Goal: Task Accomplishment & Management: Complete application form

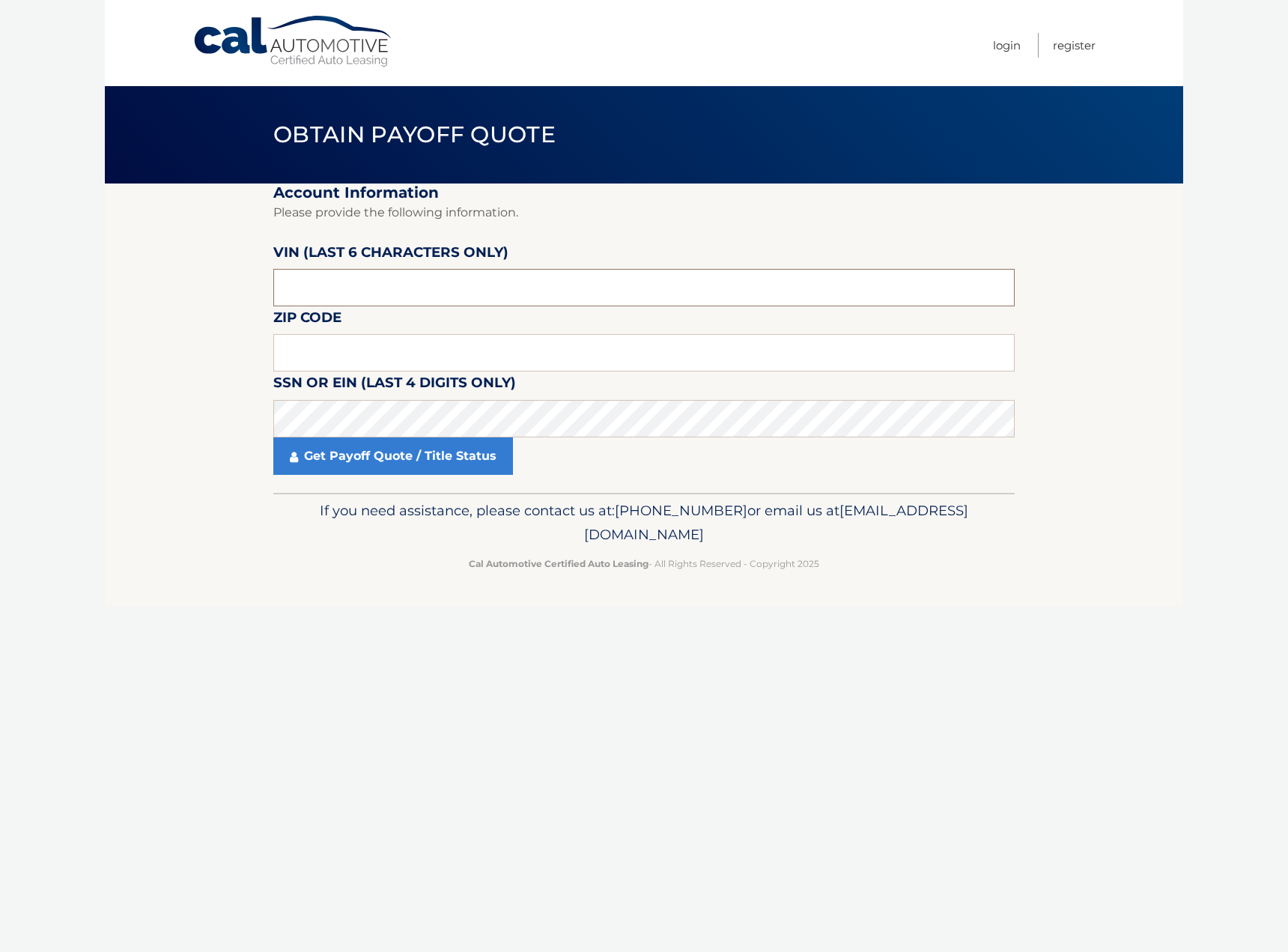
drag, startPoint x: 338, startPoint y: 273, endPoint x: 230, endPoint y: 296, distance: 110.4
click at [232, 295] on section "Account Information Please provide the following information. VIN (last 6 chara…" at bounding box center [644, 338] width 1078 height 310
type input "494156"
click at [207, 382] on section "Account Information Please provide the following information. VIN (last 6 chara…" at bounding box center [644, 338] width 1078 height 310
click at [302, 344] on input "text" at bounding box center [643, 352] width 741 height 37
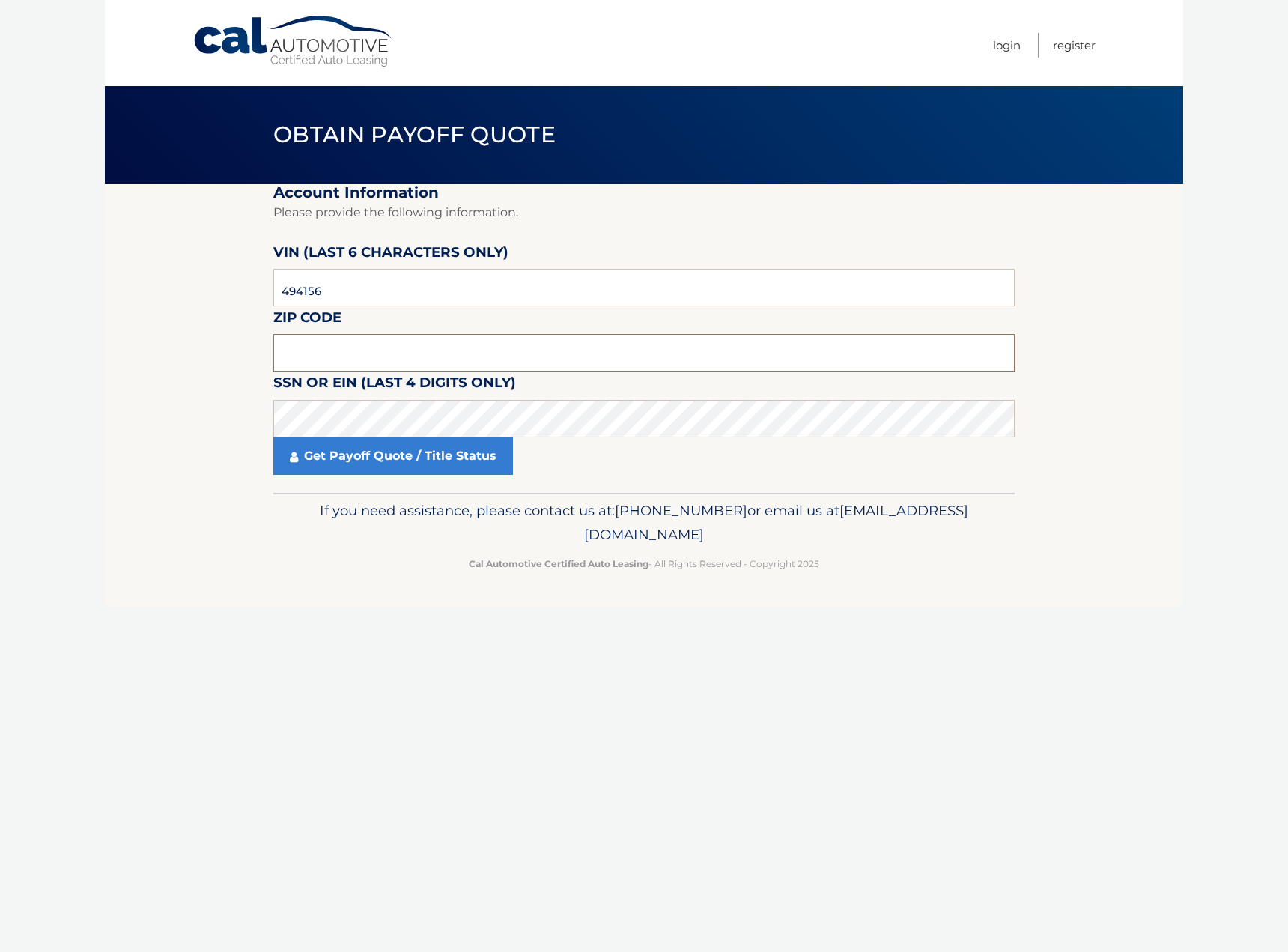
type input "08080"
drag, startPoint x: 210, startPoint y: 562, endPoint x: 230, endPoint y: 539, distance: 30.5
click at [211, 561] on footer "If you need assistance, please contact us at: 609-807-3200 or email us at Custo…" at bounding box center [644, 550] width 1078 height 114
click at [377, 458] on link "Get Payoff Quote / Title Status" at bounding box center [392, 456] width 240 height 37
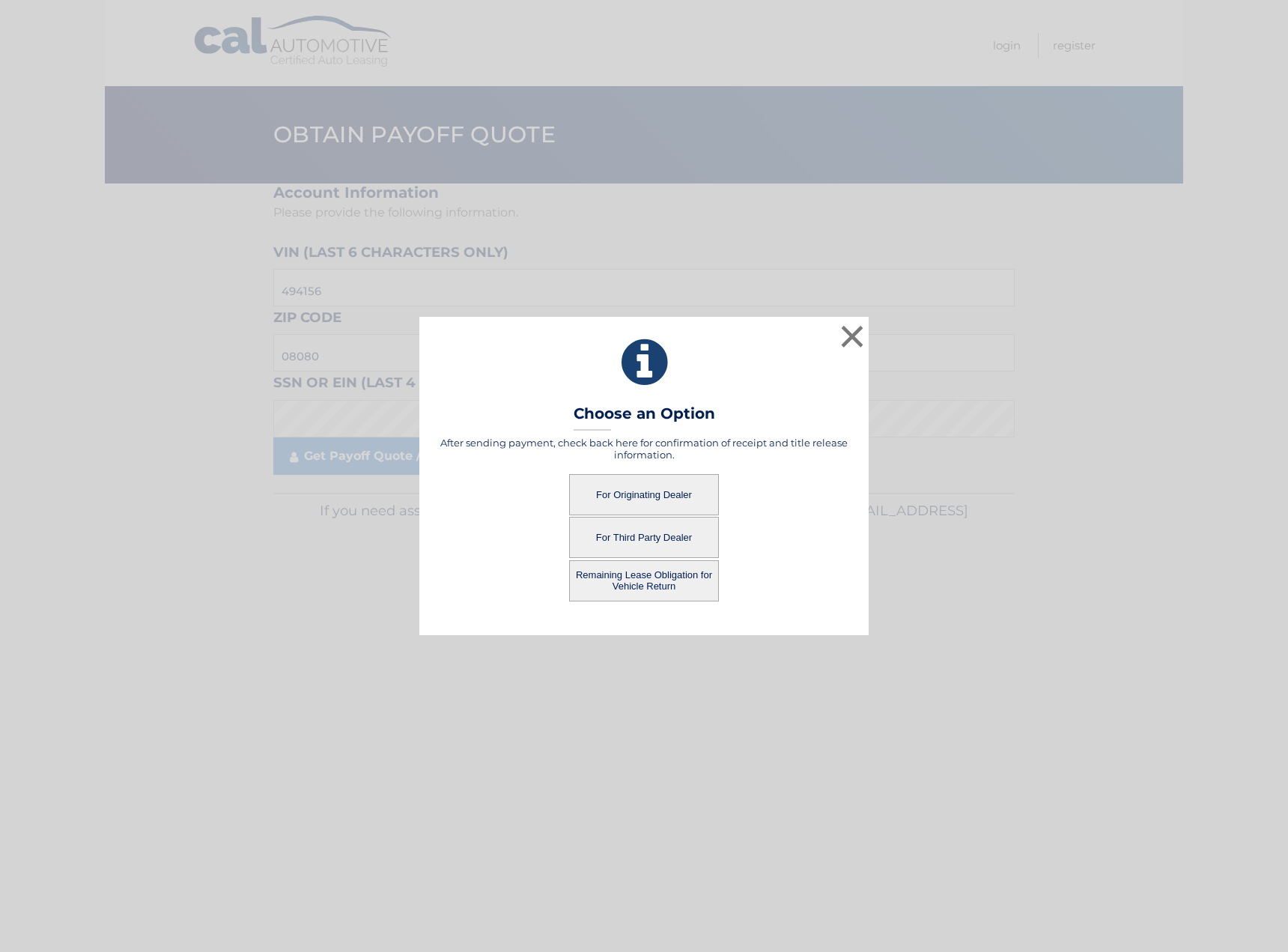
click at [623, 492] on button "For Originating Dealer" at bounding box center [644, 494] width 150 height 41
click at [854, 334] on button "×" at bounding box center [852, 336] width 30 height 30
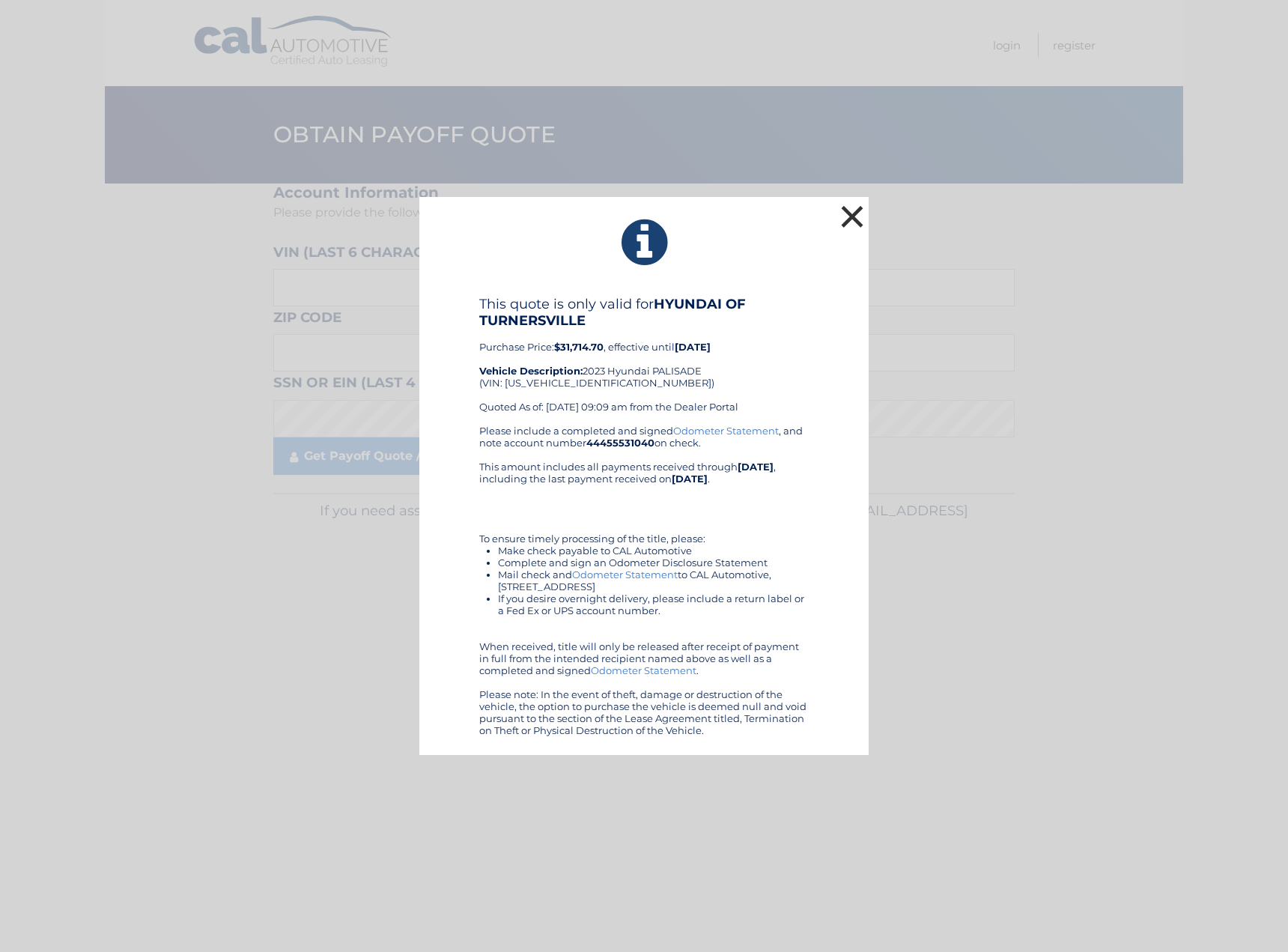
click at [850, 214] on button "×" at bounding box center [852, 217] width 30 height 30
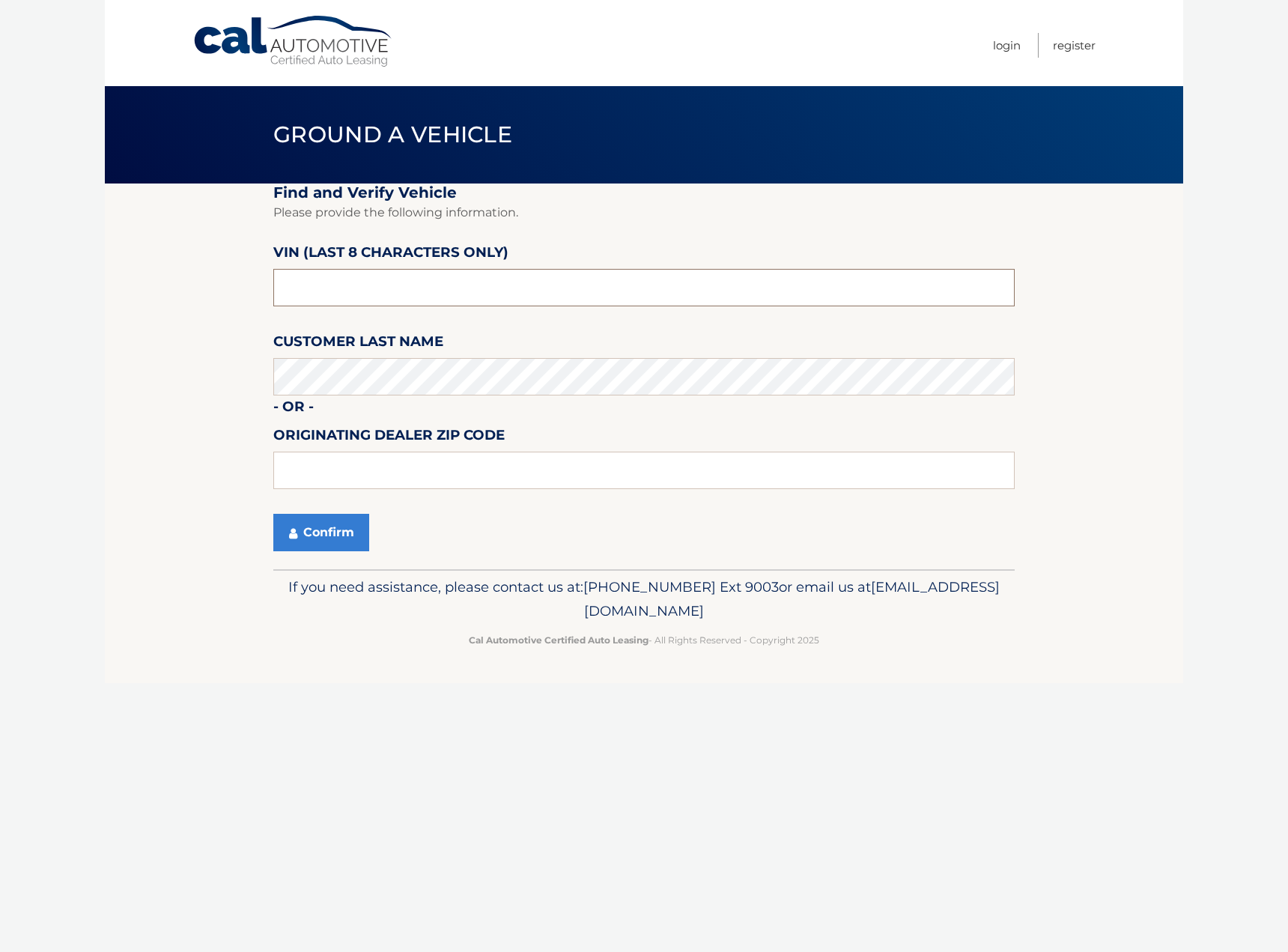
drag, startPoint x: 326, startPoint y: 283, endPoint x: 235, endPoint y: 284, distance: 91.0
click at [235, 284] on section "Find and Verify Vehicle Please provide the following information. VIN (last 8 c…" at bounding box center [644, 377] width 1078 height 385
type input "PU494156"
click at [318, 468] on input "text" at bounding box center [643, 470] width 741 height 37
type input "08012"
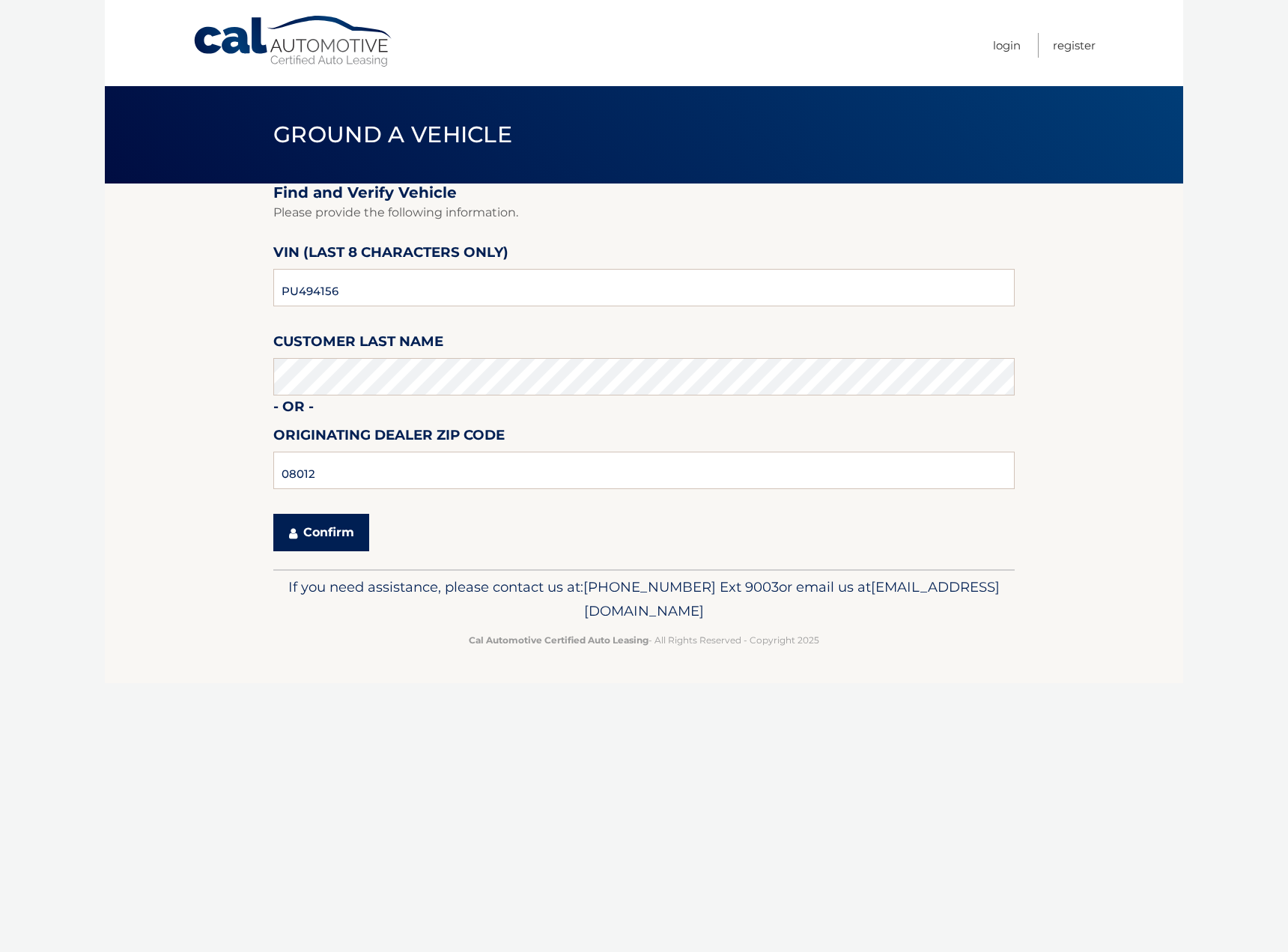
click at [325, 532] on button "Confirm" at bounding box center [320, 533] width 95 height 37
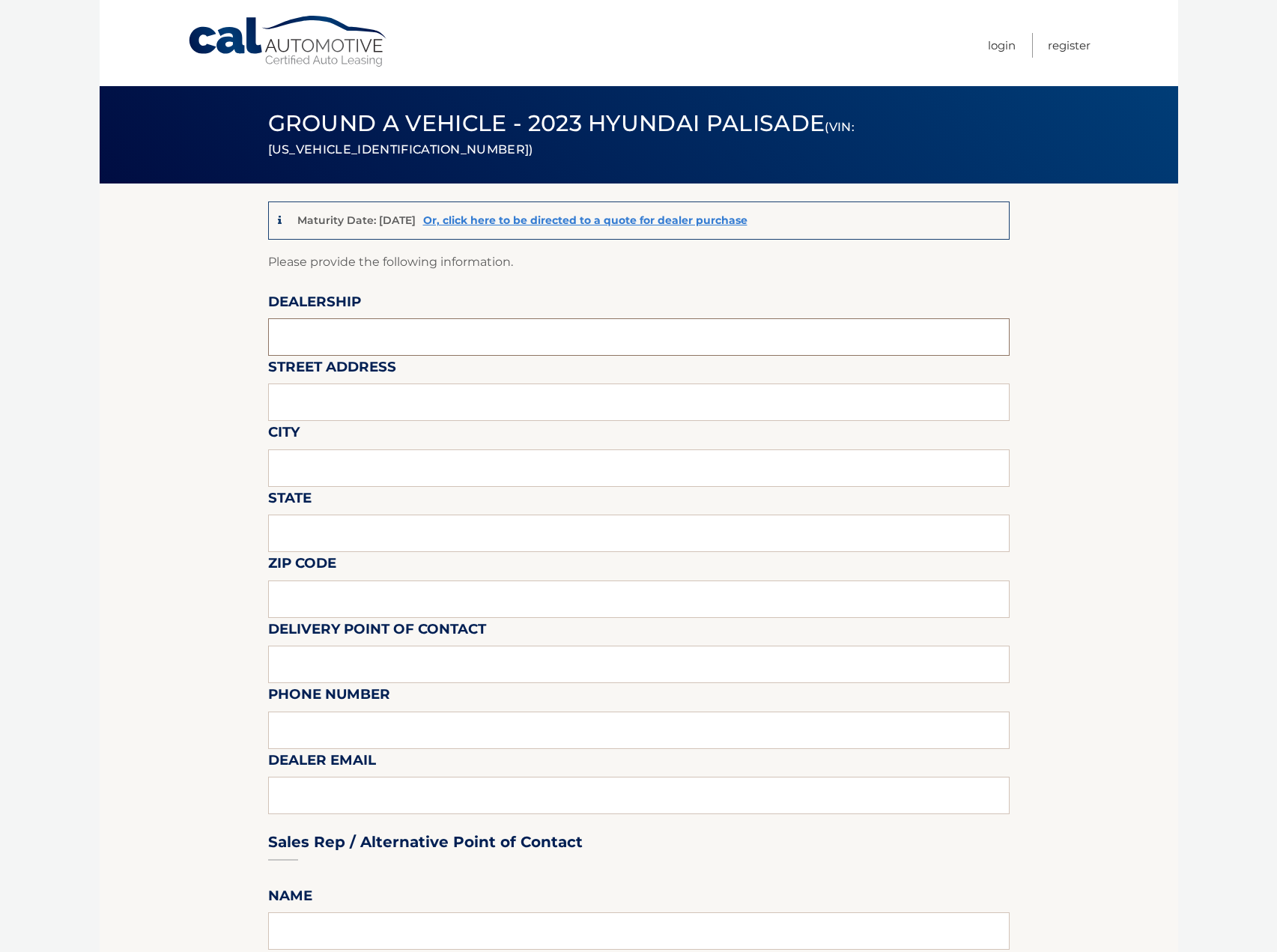
click at [296, 335] on input "text" at bounding box center [638, 337] width 742 height 37
type input "HYUNDAI OF TURNERSVILLE"
type input "3400 ROUTE 42"
type input "TURNERSVILLE"
type input "NJ"
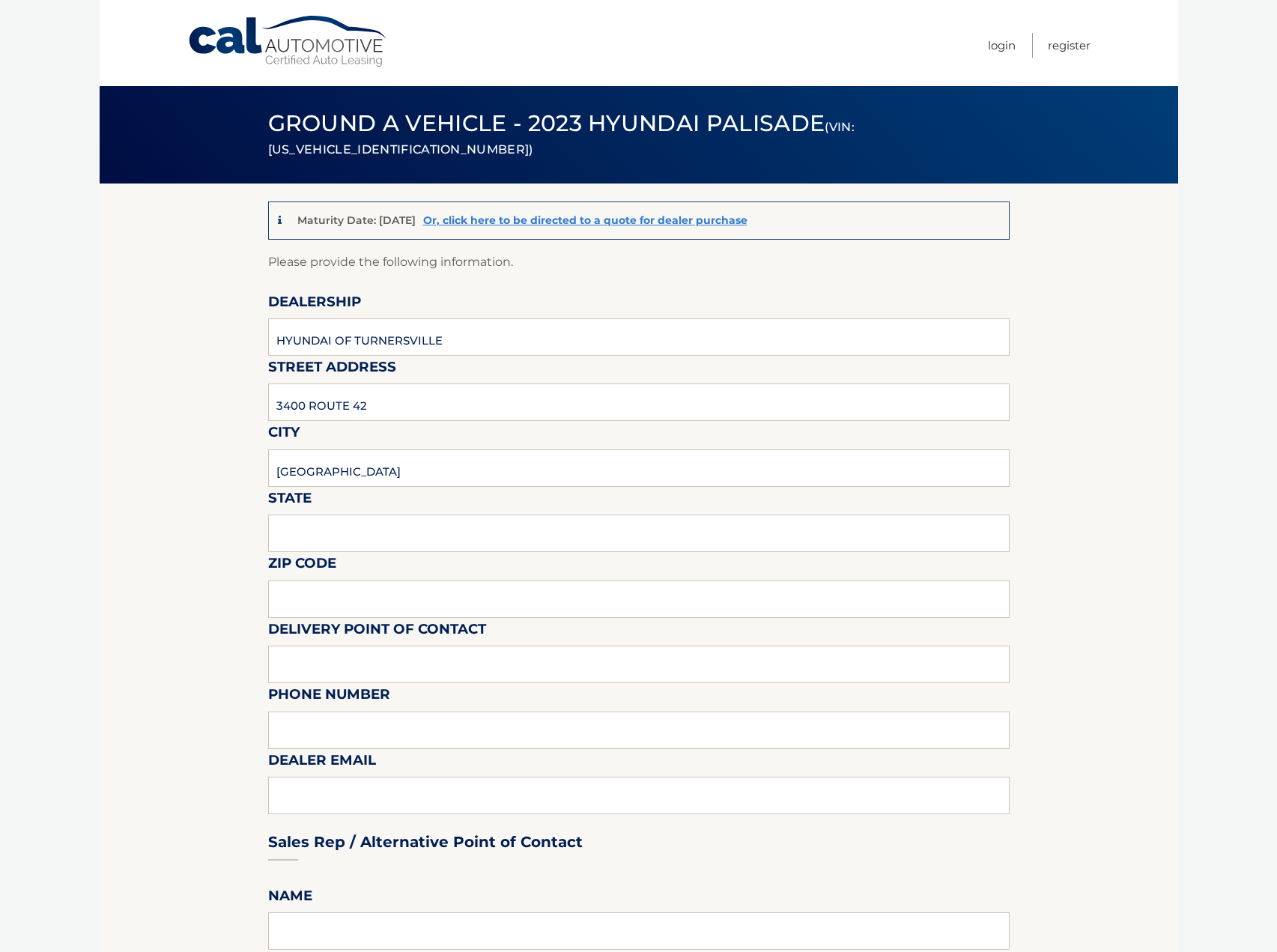
type input "08012"
type input "HYUNDAI"
type input "8566497543"
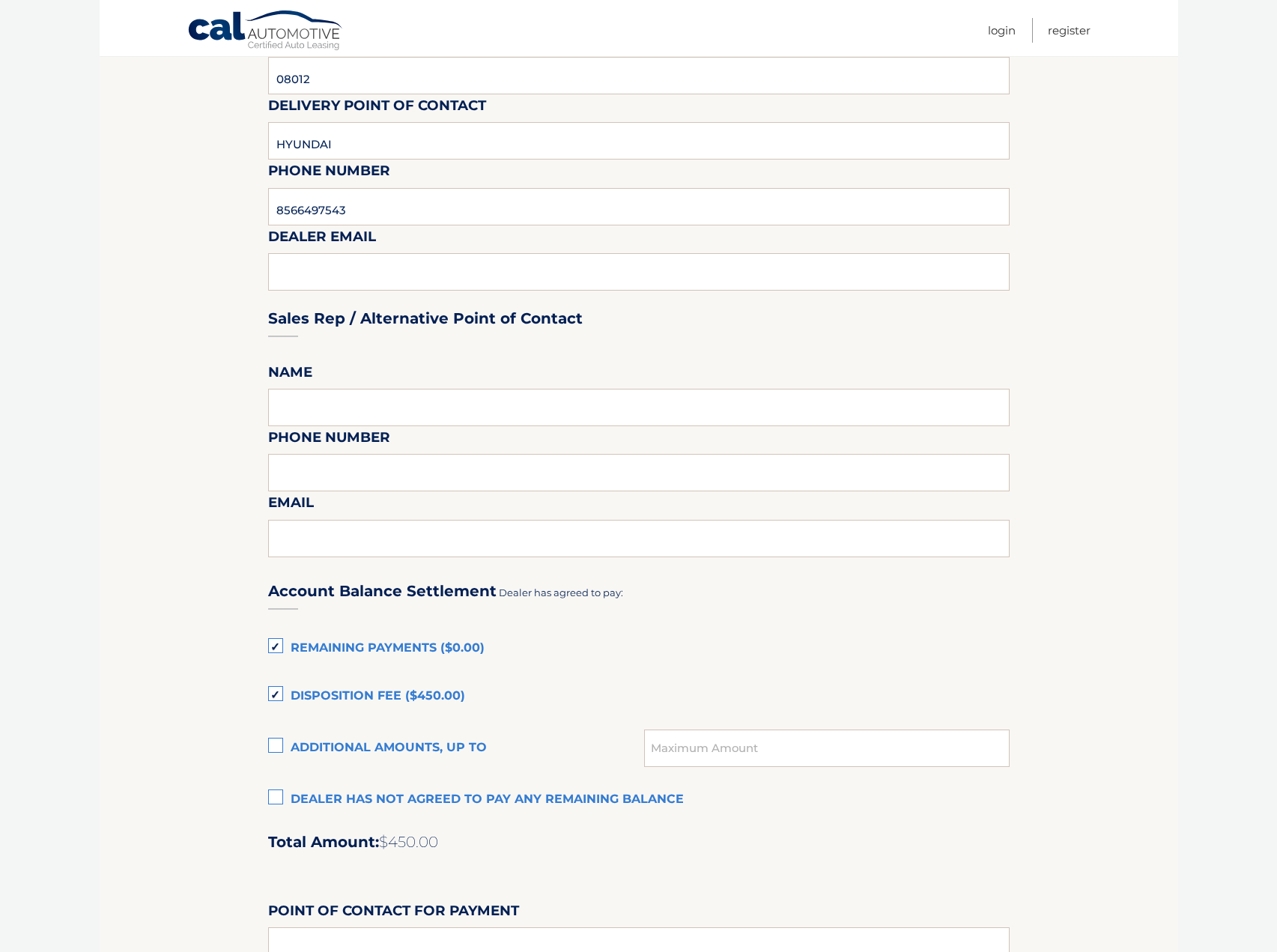
scroll to position [525, 0]
click at [312, 394] on input "text" at bounding box center [638, 407] width 742 height 37
type input "HYUNDAI"
type input "8566497543"
click at [329, 545] on input "text" at bounding box center [638, 538] width 742 height 37
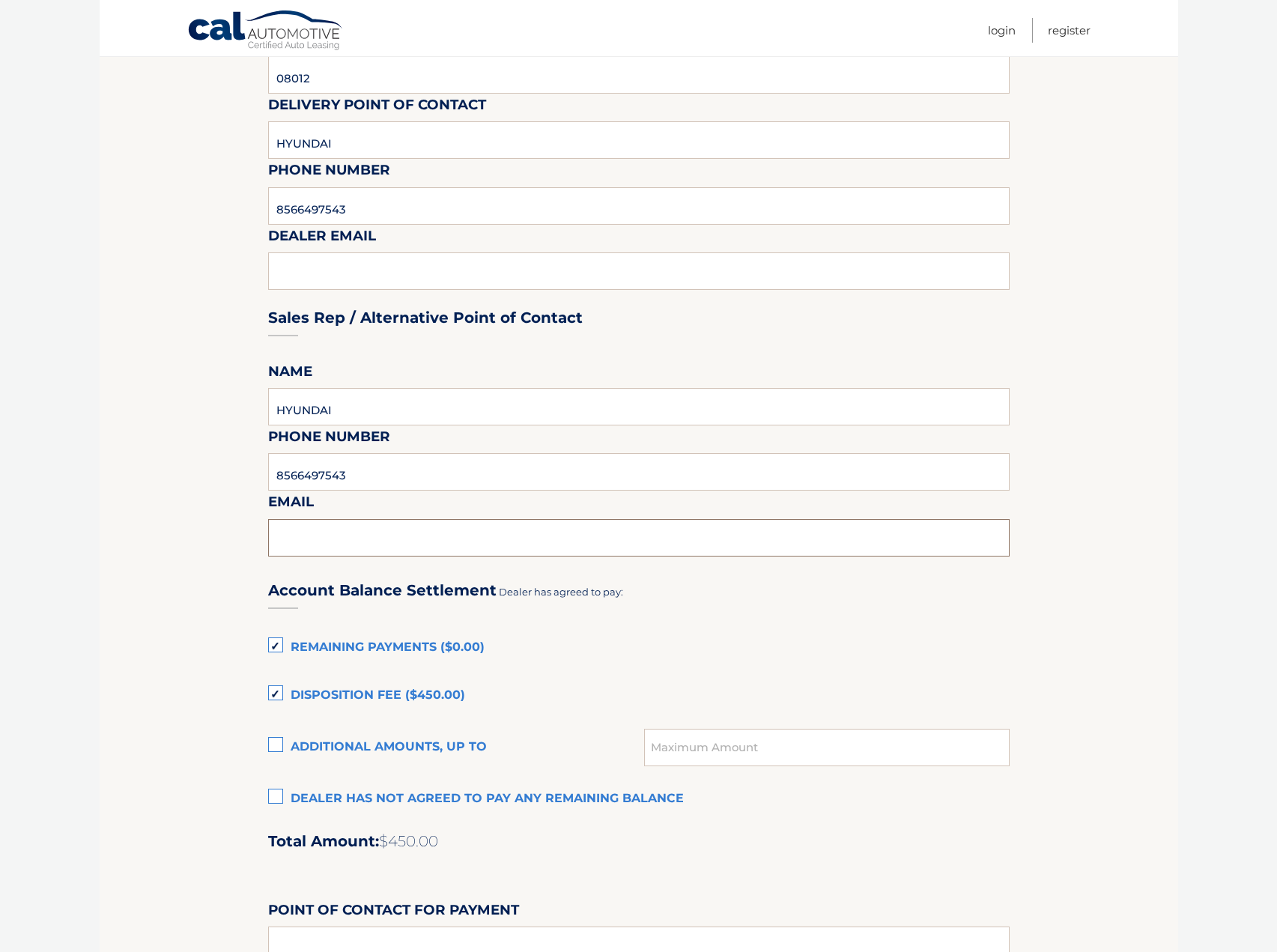
type input "JTRIMARCO@PENSKEAUTOMOTIVE.COM"
